Goal: Information Seeking & Learning: Learn about a topic

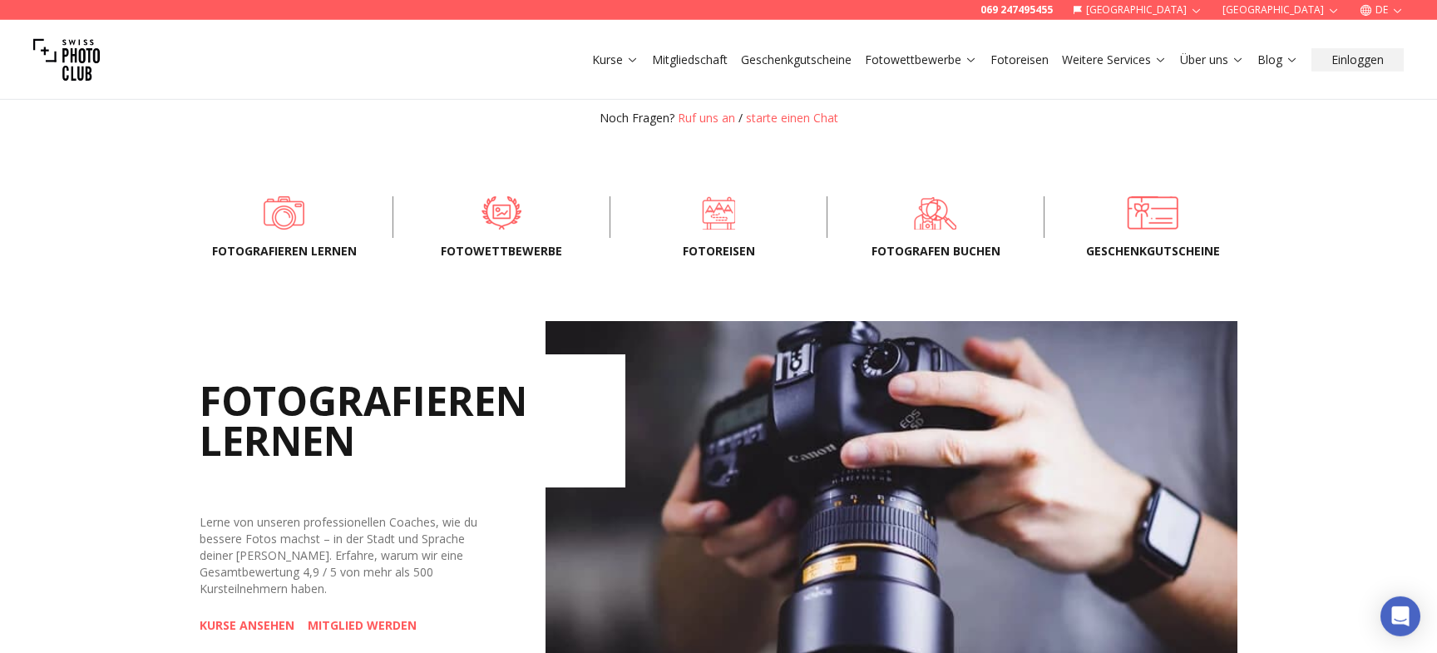
scroll to position [539, 0]
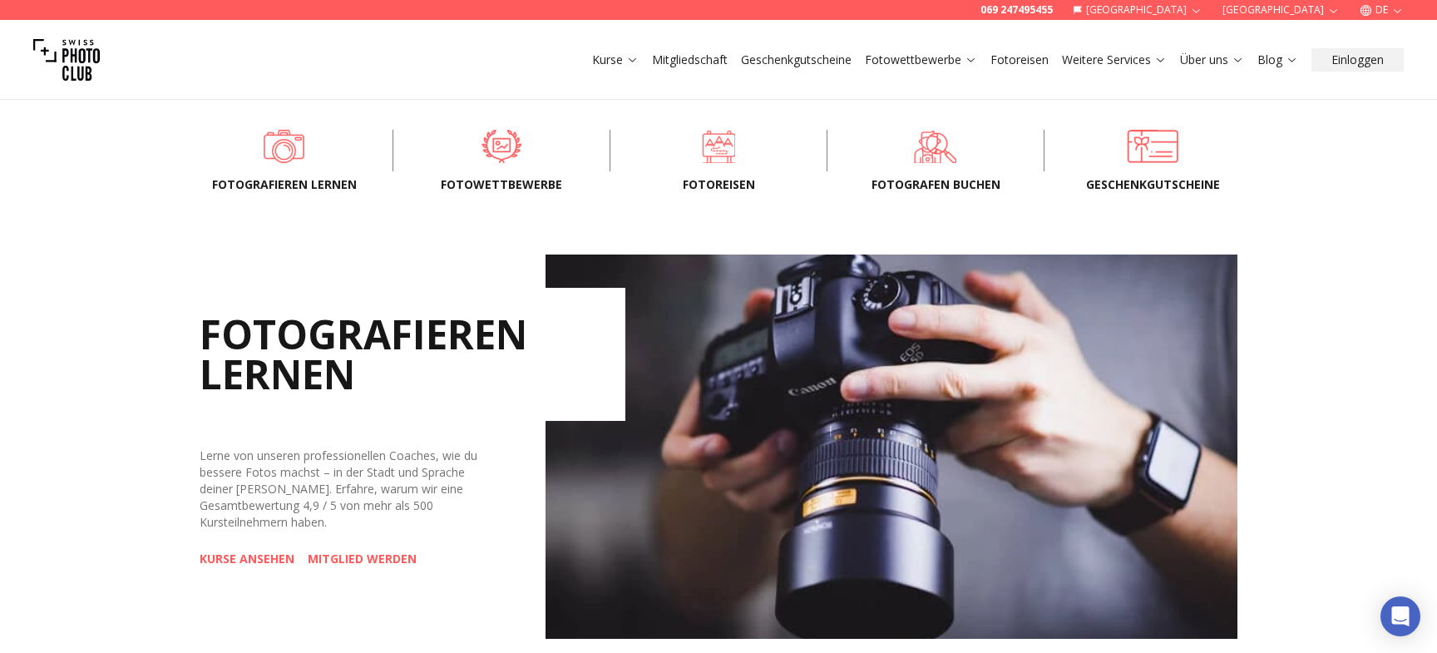
click at [714, 183] on span "Fotoreisen" at bounding box center [718, 184] width 163 height 17
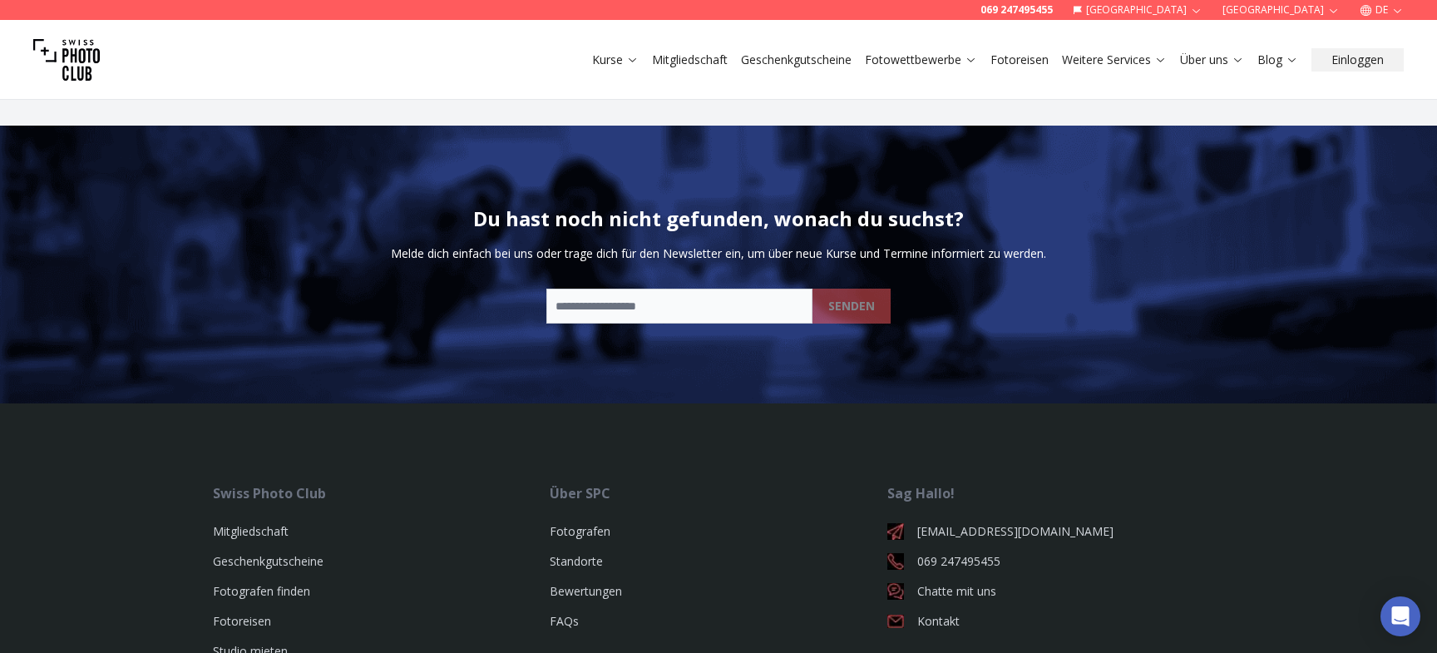
scroll to position [4258, 0]
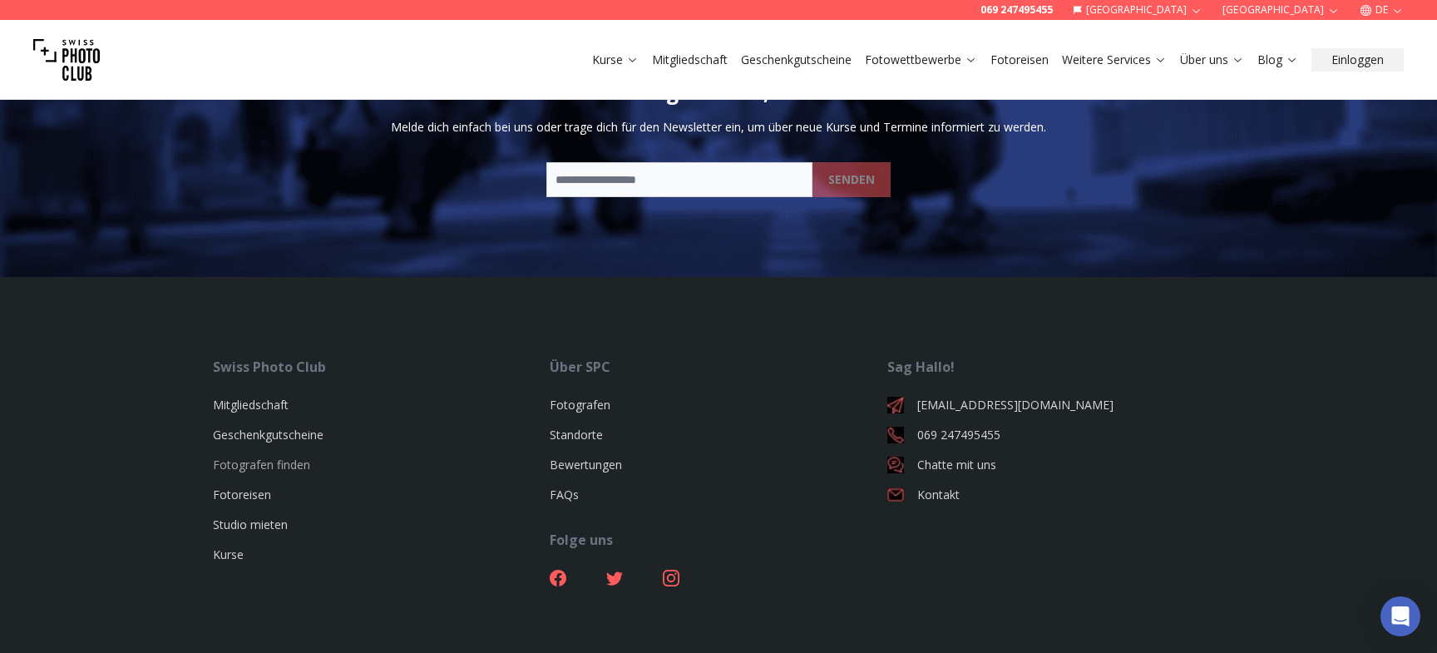
click at [269, 457] on link "Fotografen finden" at bounding box center [261, 465] width 97 height 16
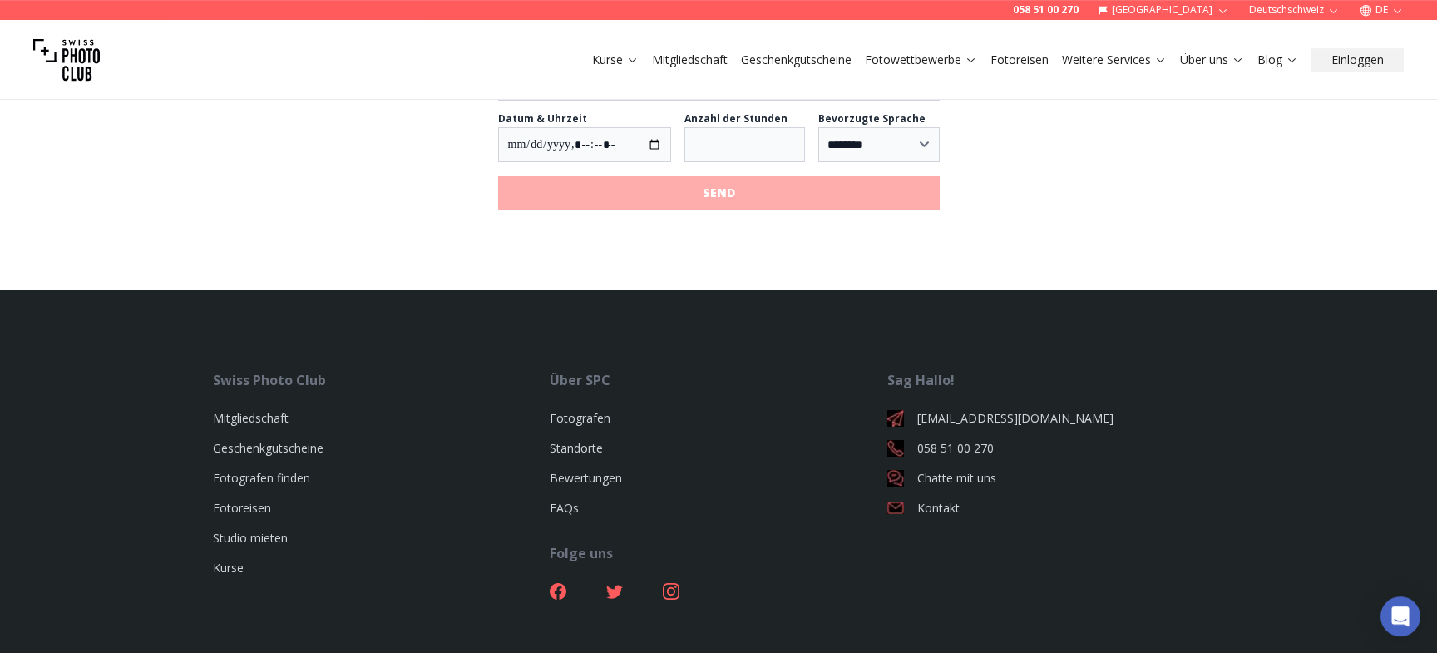
scroll to position [1976, 0]
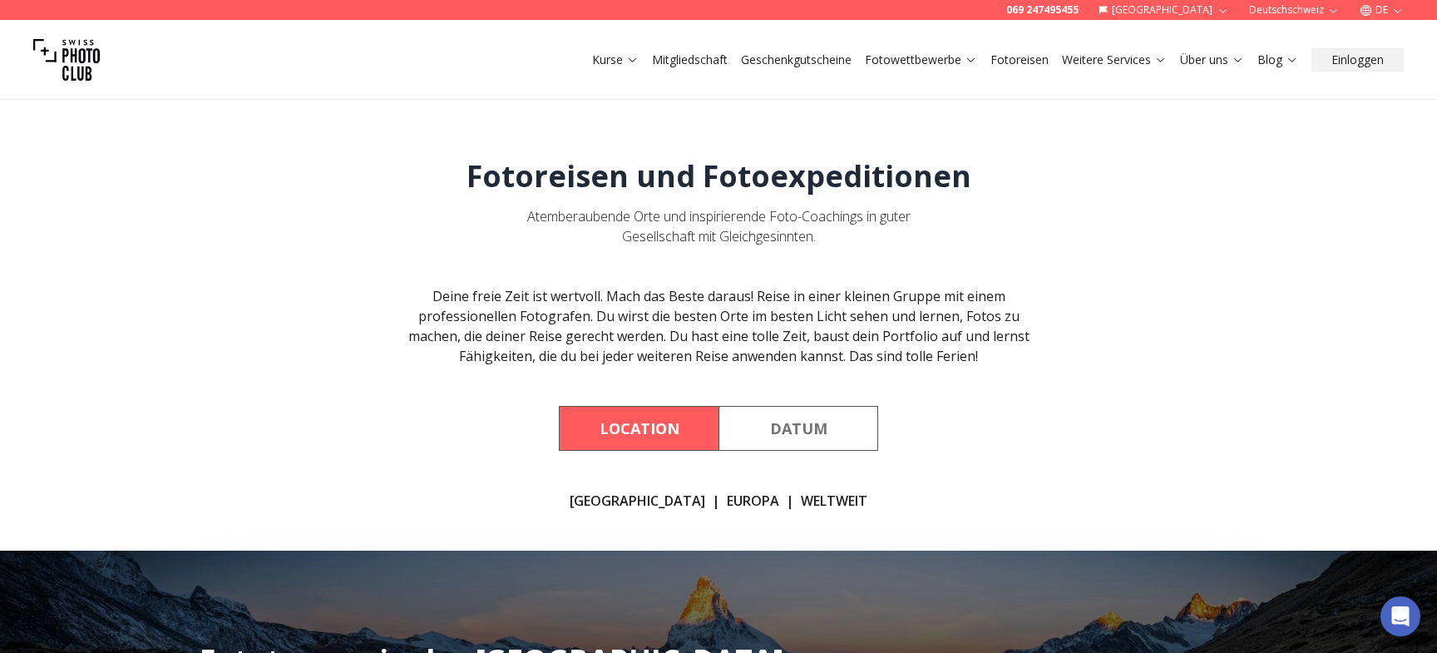
click at [1015, 60] on link "Fotoreisen" at bounding box center [1020, 60] width 58 height 17
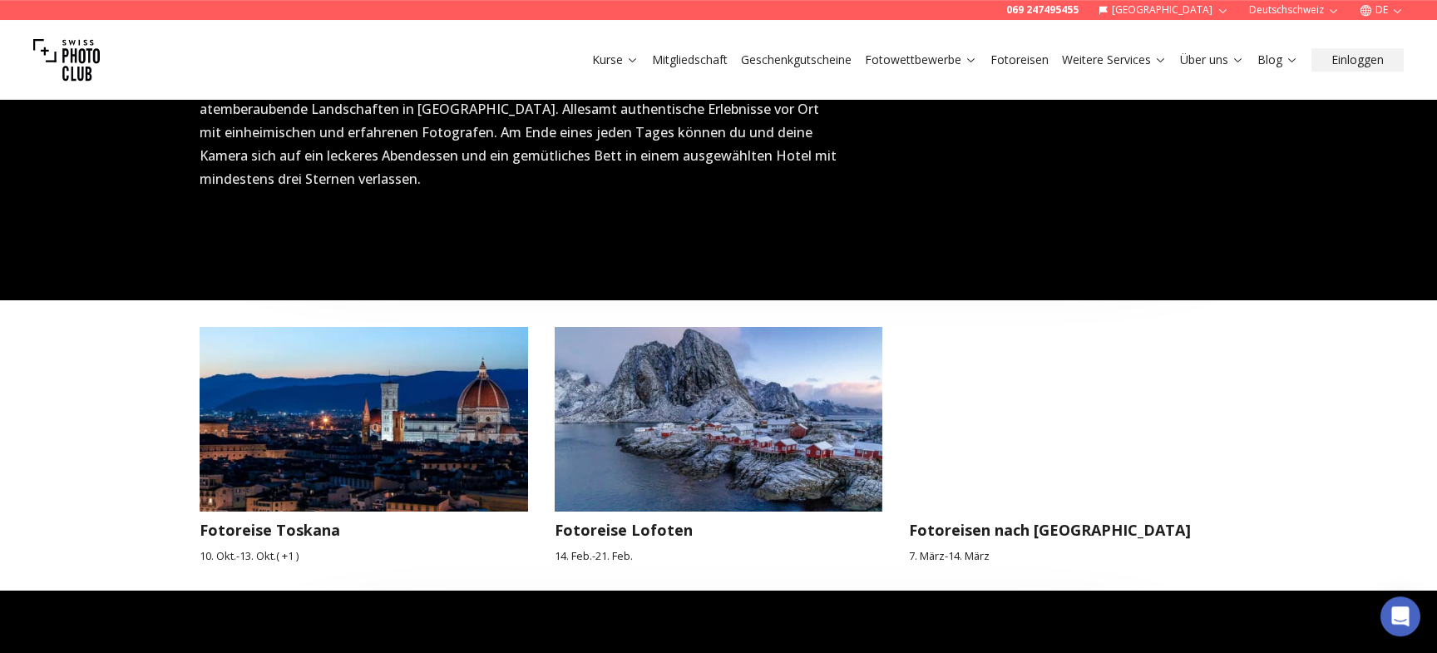
scroll to position [1437, 0]
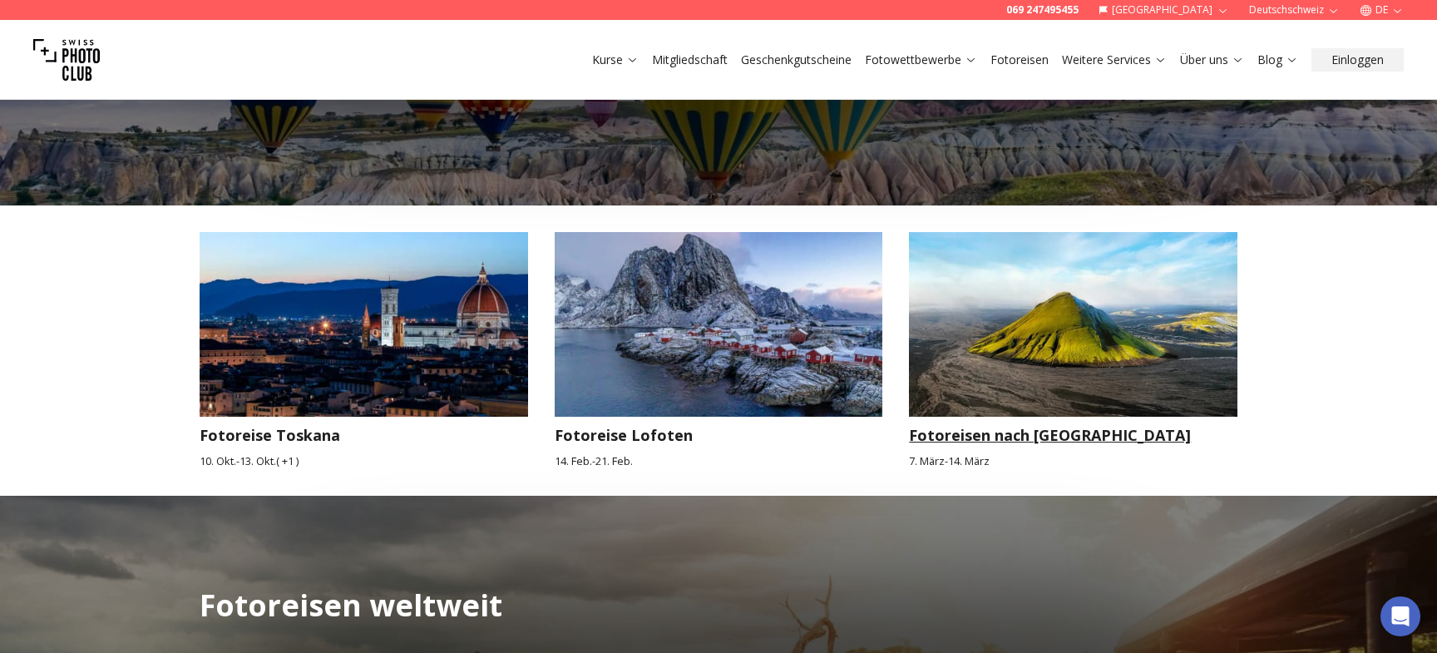
click at [1055, 361] on img at bounding box center [1073, 324] width 329 height 185
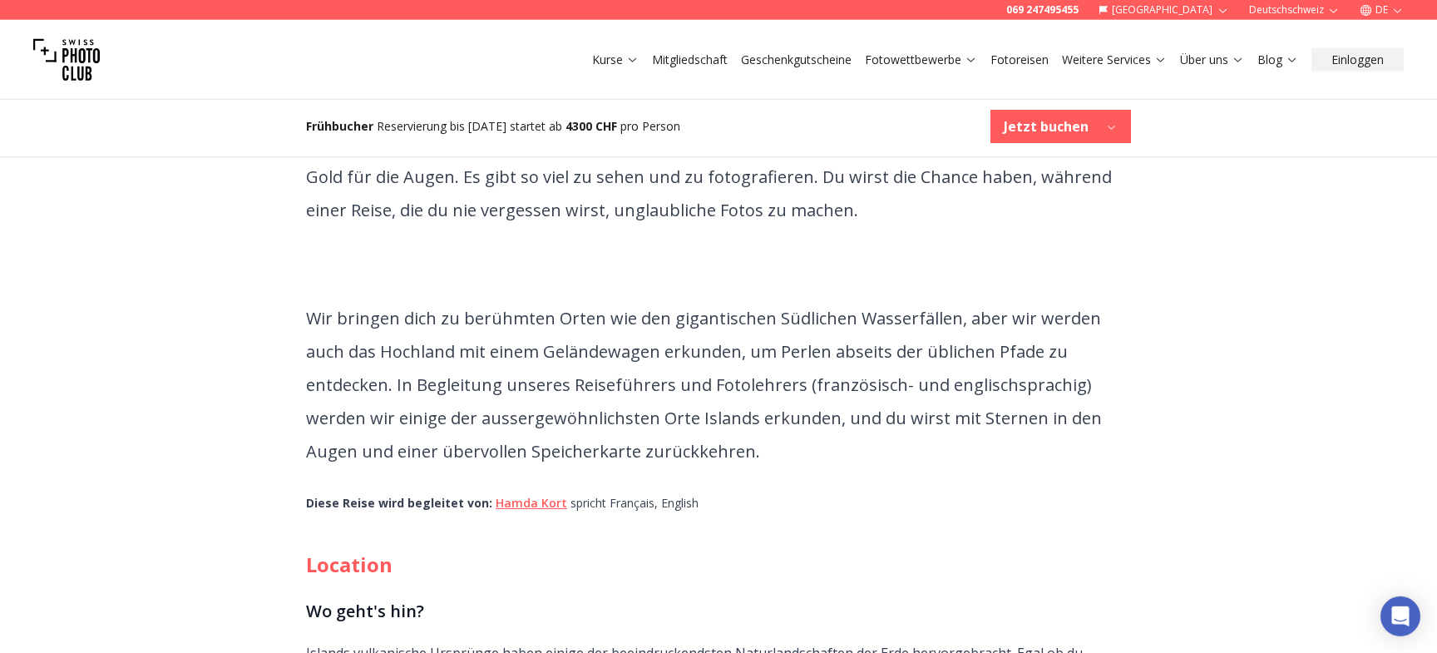
scroll to position [539, 0]
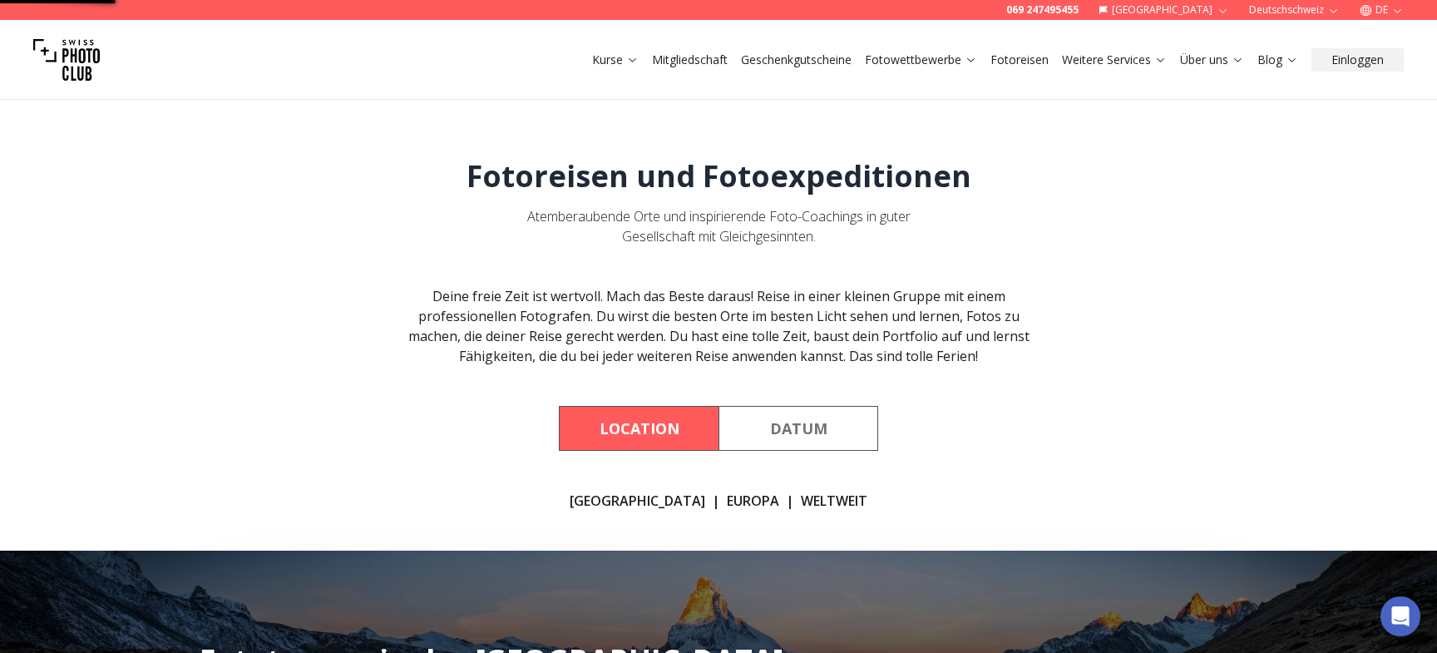
scroll to position [142, 0]
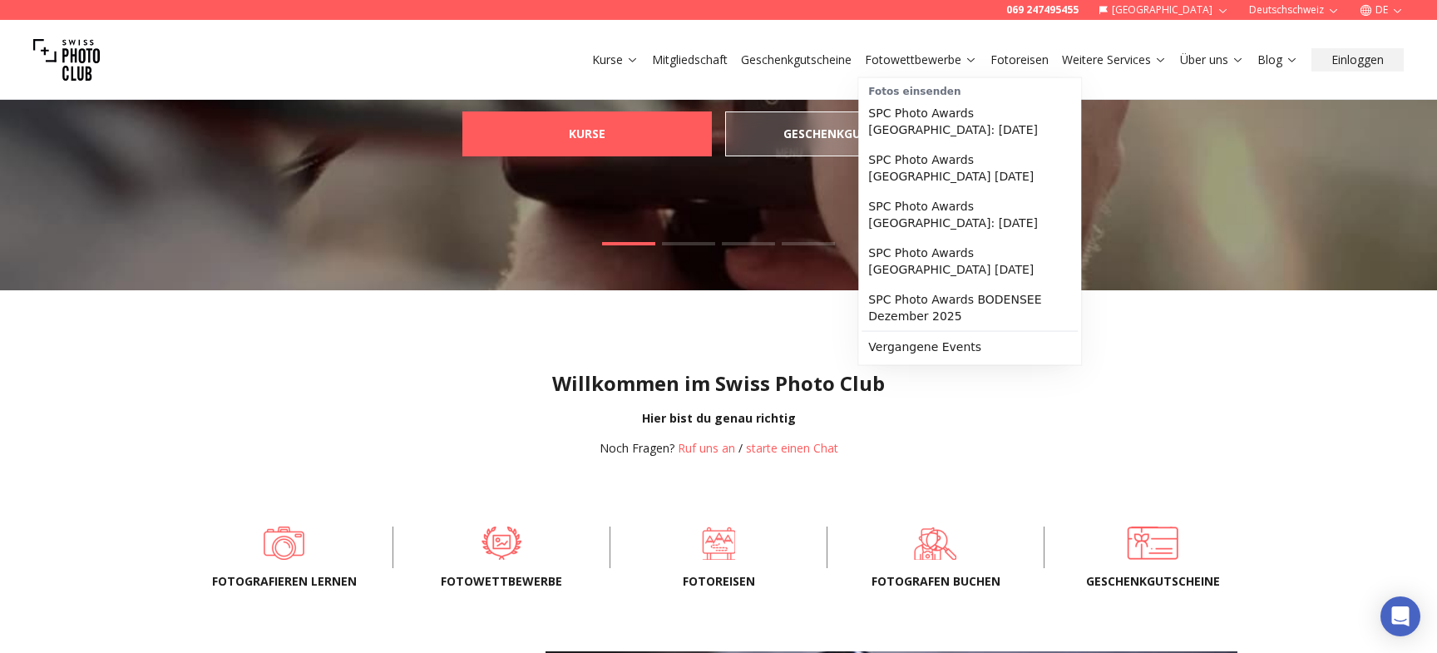
click at [893, 59] on link "Fotowettbewerbe" at bounding box center [921, 60] width 112 height 17
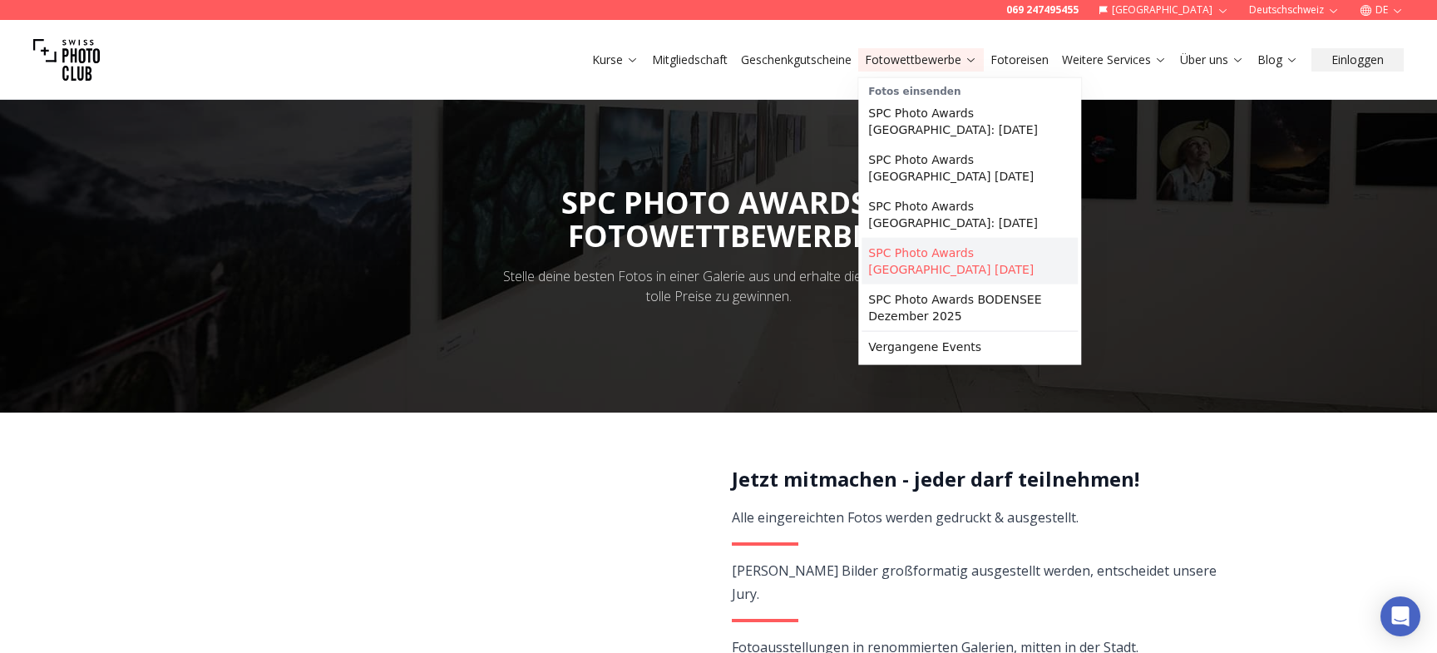
click at [932, 238] on link "SPC Photo Awards [GEOGRAPHIC_DATA] [DATE]" at bounding box center [970, 261] width 216 height 47
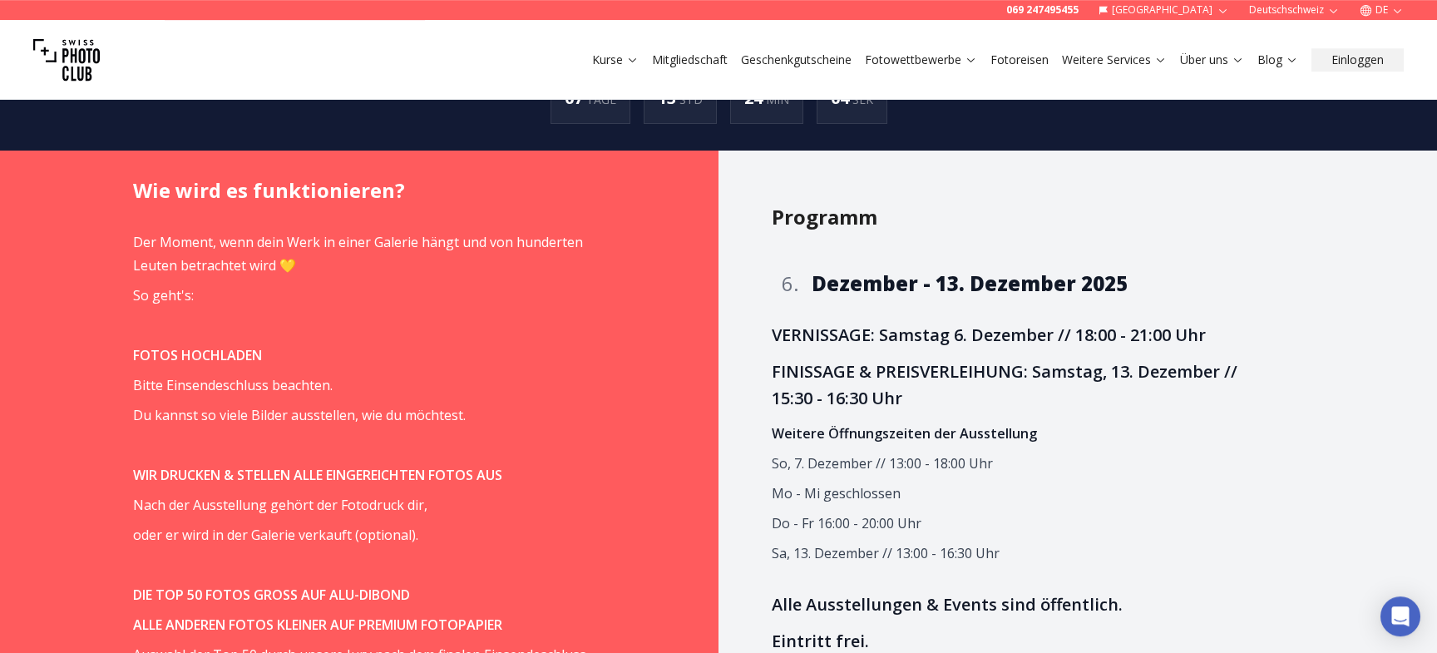
scroll to position [1257, 0]
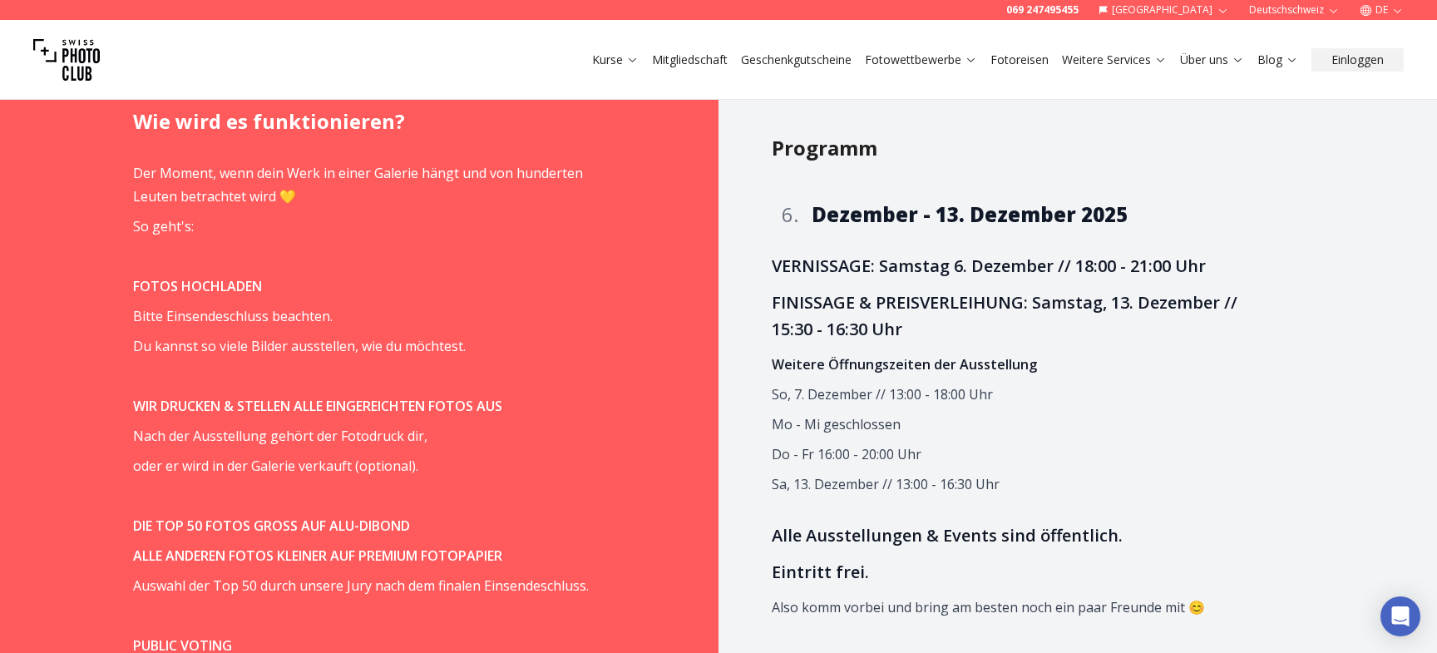
click at [683, 62] on link "Mitgliedschaft" at bounding box center [690, 60] width 76 height 17
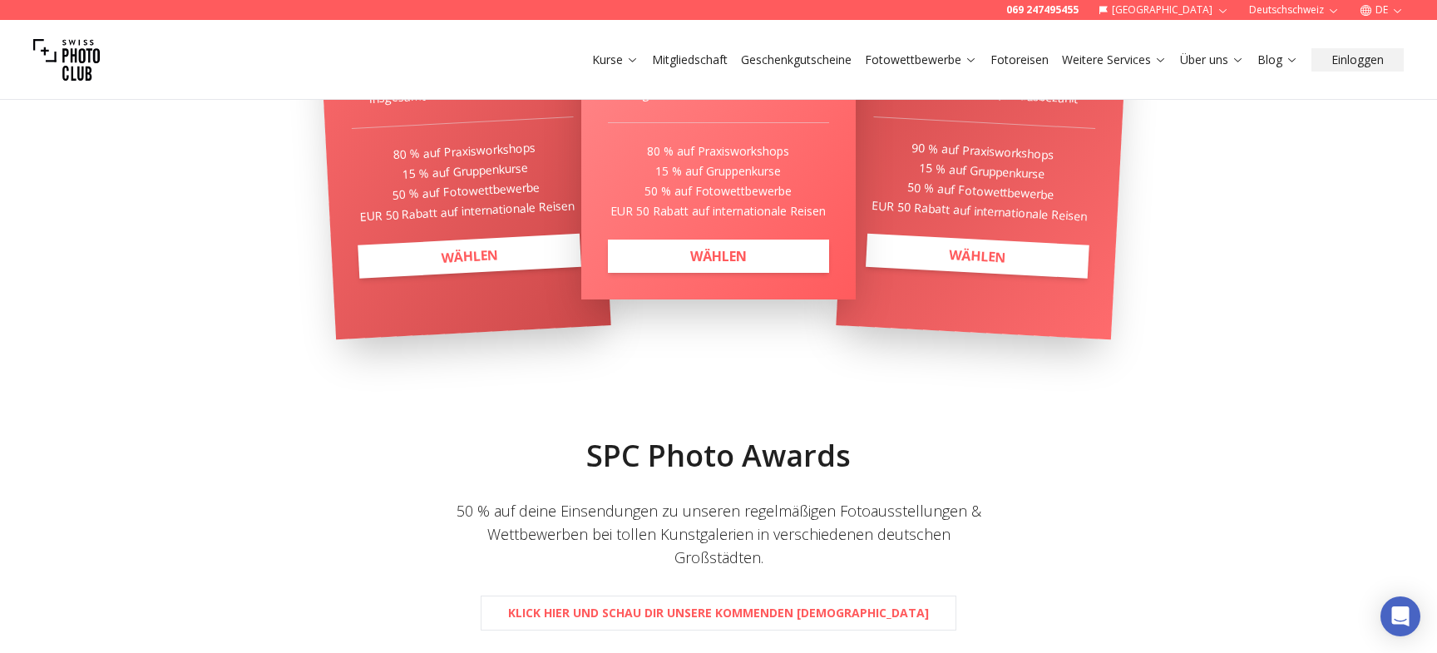
scroll to position [359, 0]
